Goal: Information Seeking & Learning: Find specific page/section

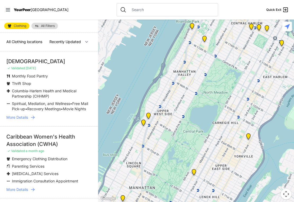
click at [72, 66] on p "✓ Validated [DATE]" at bounding box center [48, 68] width 85 height 4
click at [69, 60] on div "[DEMOGRAPHIC_DATA]" at bounding box center [48, 61] width 85 height 7
click at [66, 64] on div "[DEMOGRAPHIC_DATA]" at bounding box center [48, 61] width 85 height 7
click at [64, 65] on li "[DEMOGRAPHIC_DATA] ✓ Validated [DATE] Monthly Food Pantry Thrift Shop Columbia-…" at bounding box center [49, 88] width 98 height 75
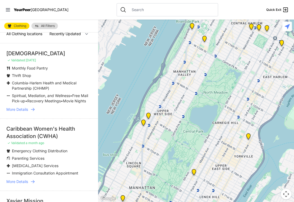
scroll to position [8, 0]
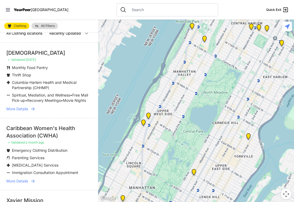
click at [28, 108] on span "More Details" at bounding box center [17, 108] width 22 height 5
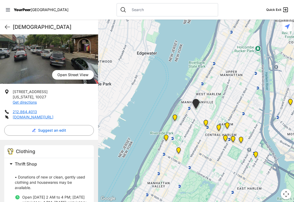
scroll to position [46, 0]
click at [5, 27] on icon at bounding box center [7, 27] width 5 height 4
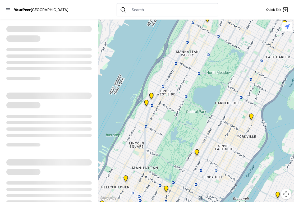
select select "recentlyUpdated"
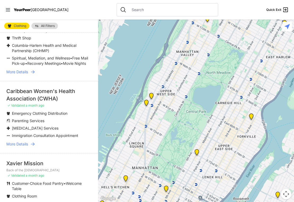
scroll to position [46, 0]
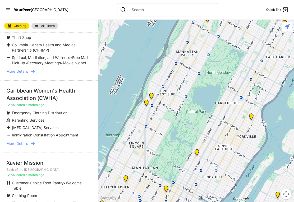
click at [11, 91] on div "Caribbean Women's Health Association (CWHA)" at bounding box center [48, 94] width 85 height 15
click at [16, 95] on div "Caribbean Women's Health Association (CWHA)" at bounding box center [48, 94] width 85 height 15
click at [13, 142] on span "More Details" at bounding box center [17, 143] width 22 height 5
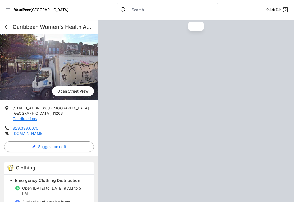
scroll to position [44, 0]
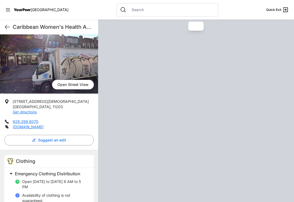
click at [16, 110] on link "Get directions" at bounding box center [25, 112] width 24 height 4
select select "recentlyUpdated"
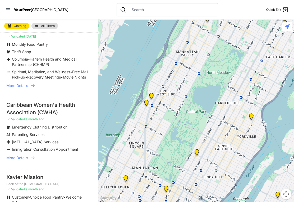
scroll to position [38, 0]
